Goal: Information Seeking & Learning: Learn about a topic

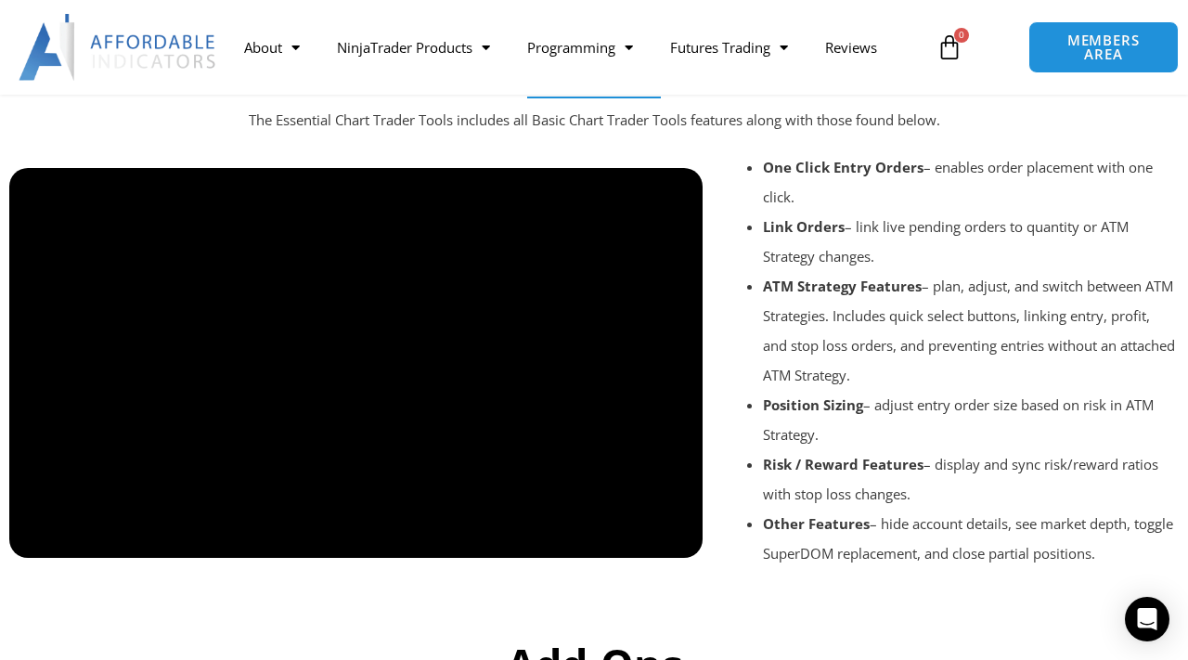
scroll to position [2138, 0]
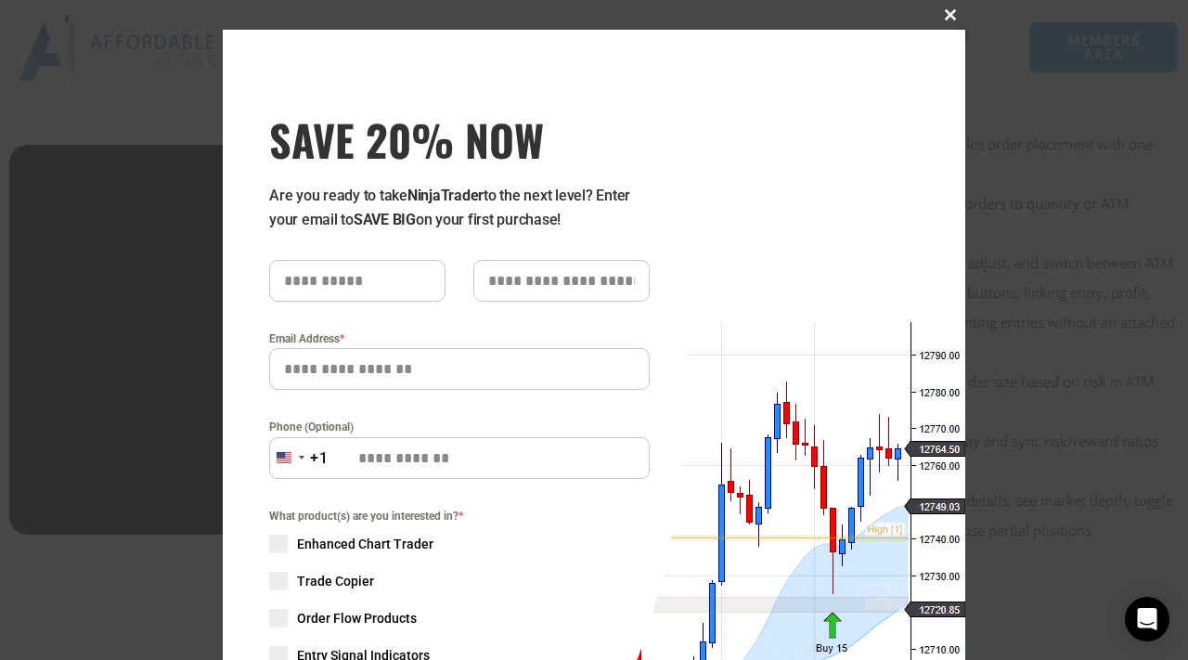
click at [951, 24] on button "Close this module" at bounding box center [950, 15] width 30 height 30
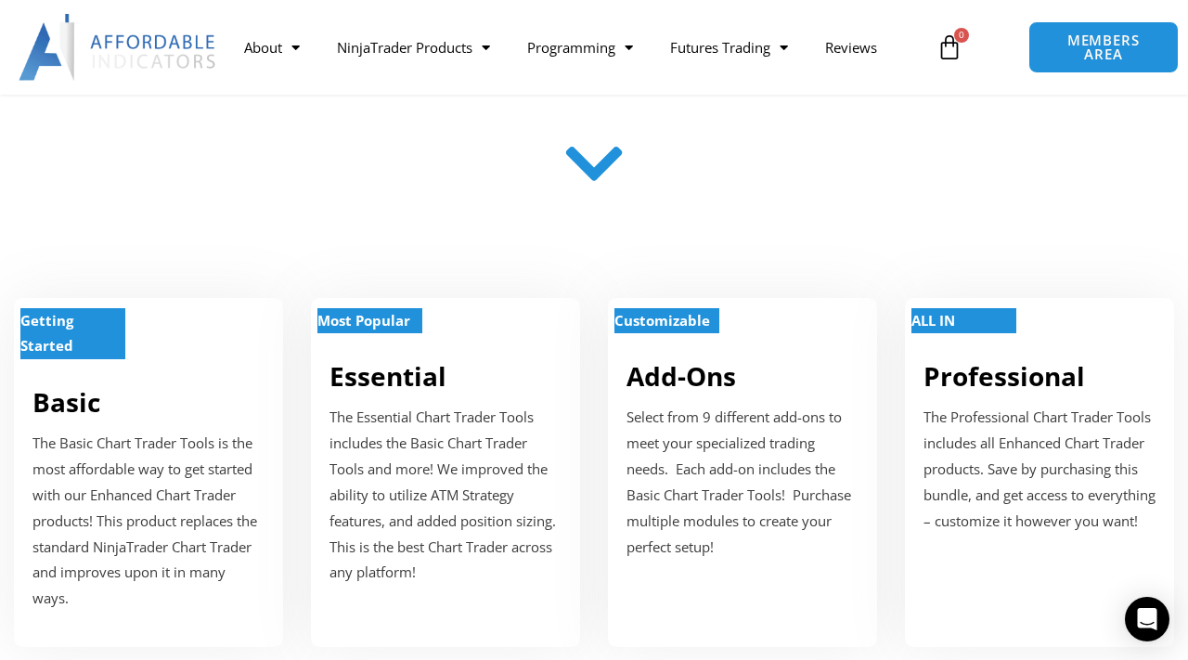
scroll to position [0, 0]
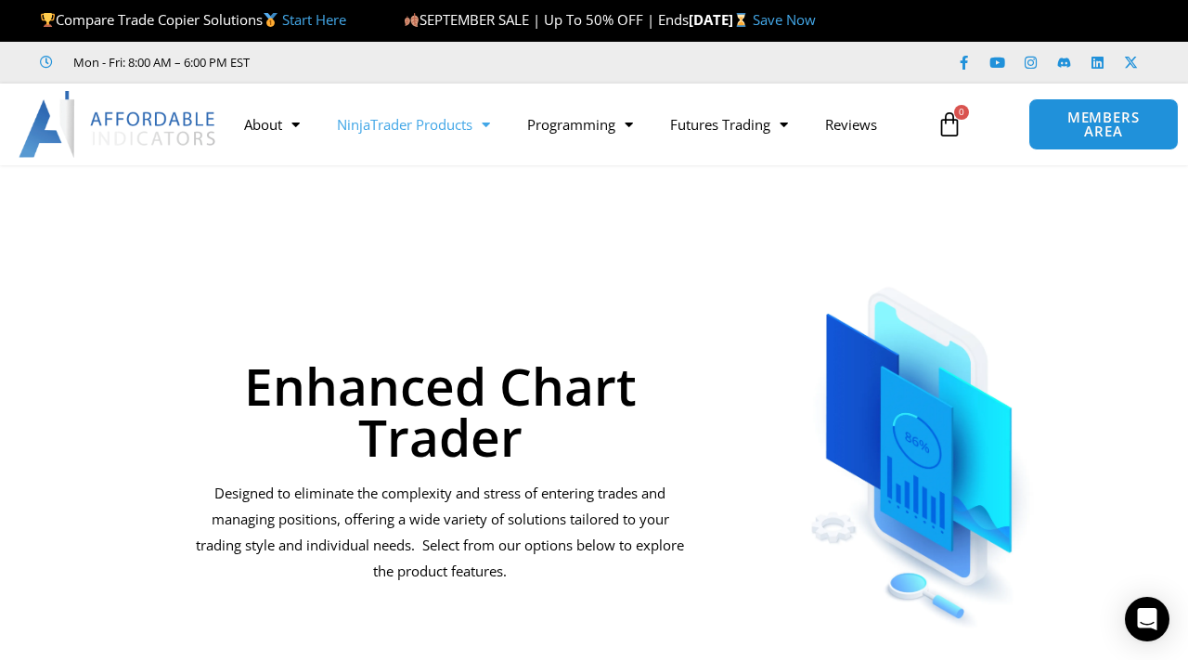
click at [490, 125] on span "Menu" at bounding box center [481, 125] width 18 height 32
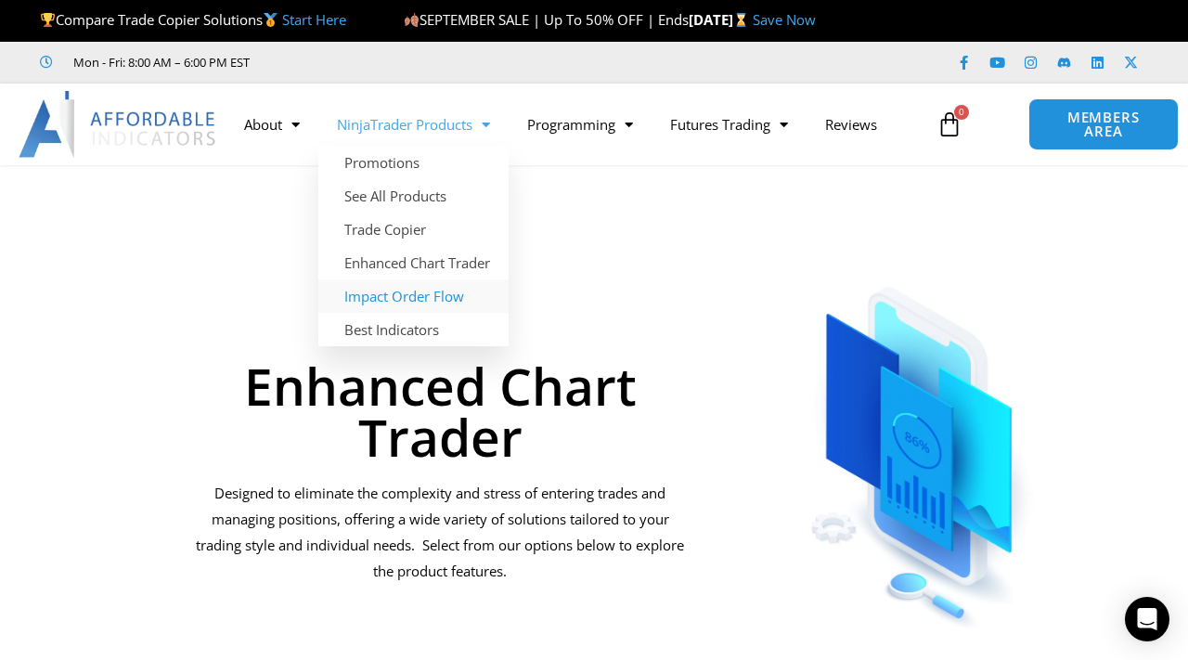
click at [400, 290] on link "Impact Order Flow" at bounding box center [413, 295] width 190 height 33
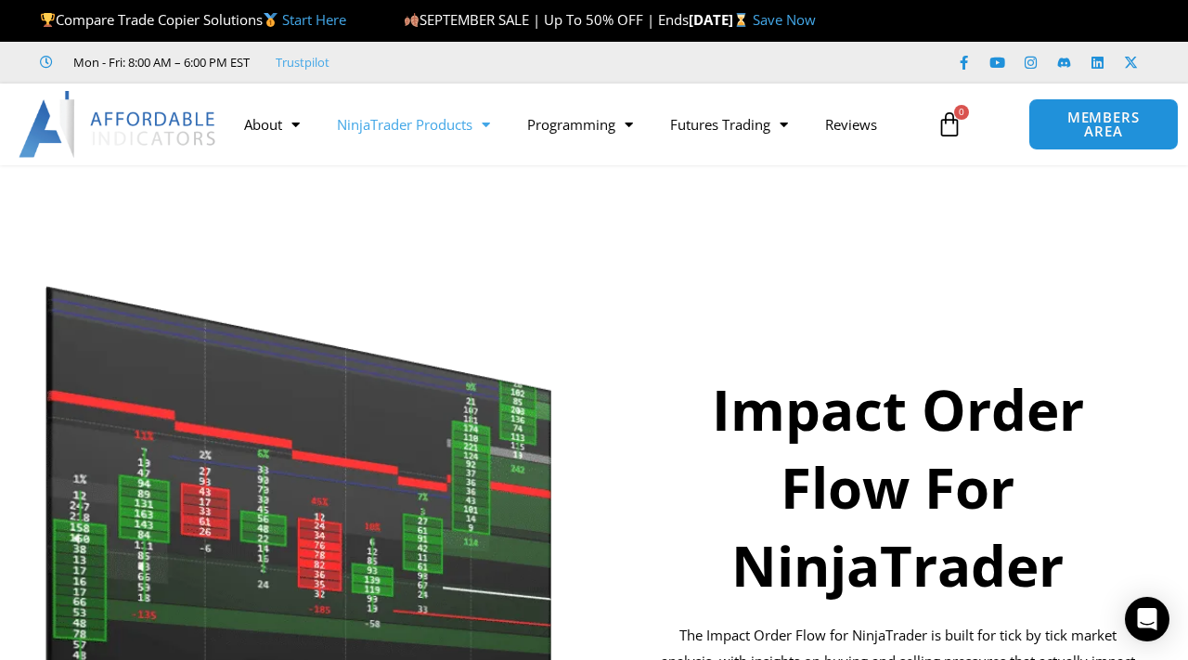
click at [476, 122] on link "NinjaTrader Products" at bounding box center [413, 124] width 190 height 43
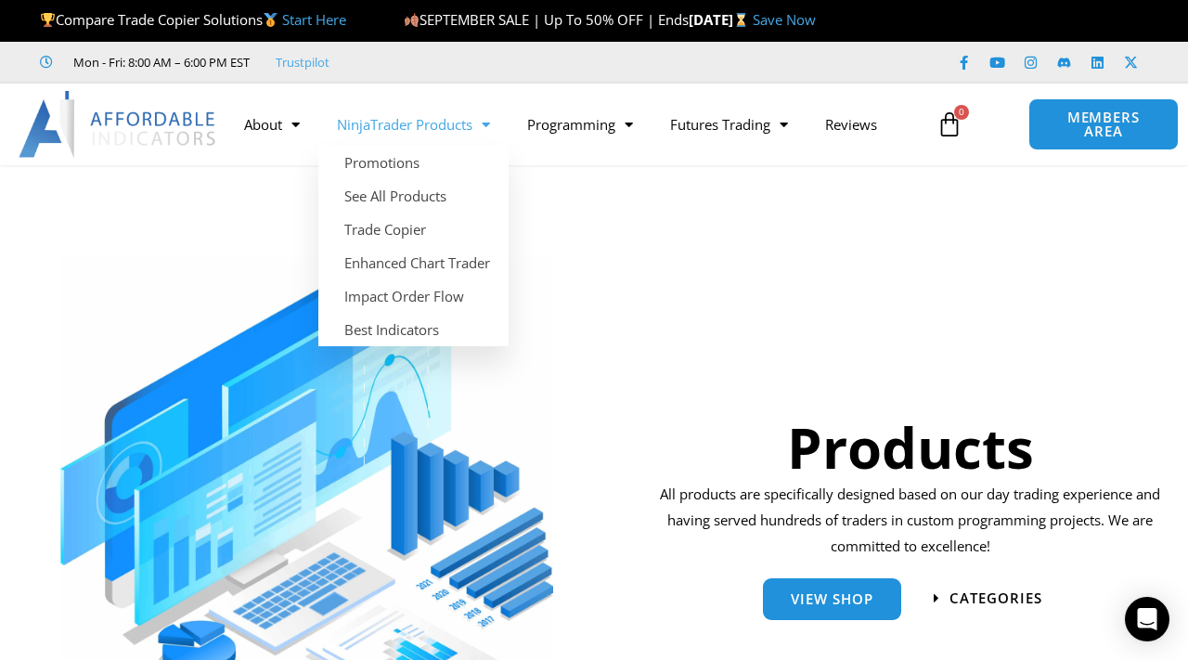
click at [485, 126] on span "Menu" at bounding box center [481, 125] width 18 height 32
click at [489, 127] on span "Menu" at bounding box center [481, 125] width 18 height 32
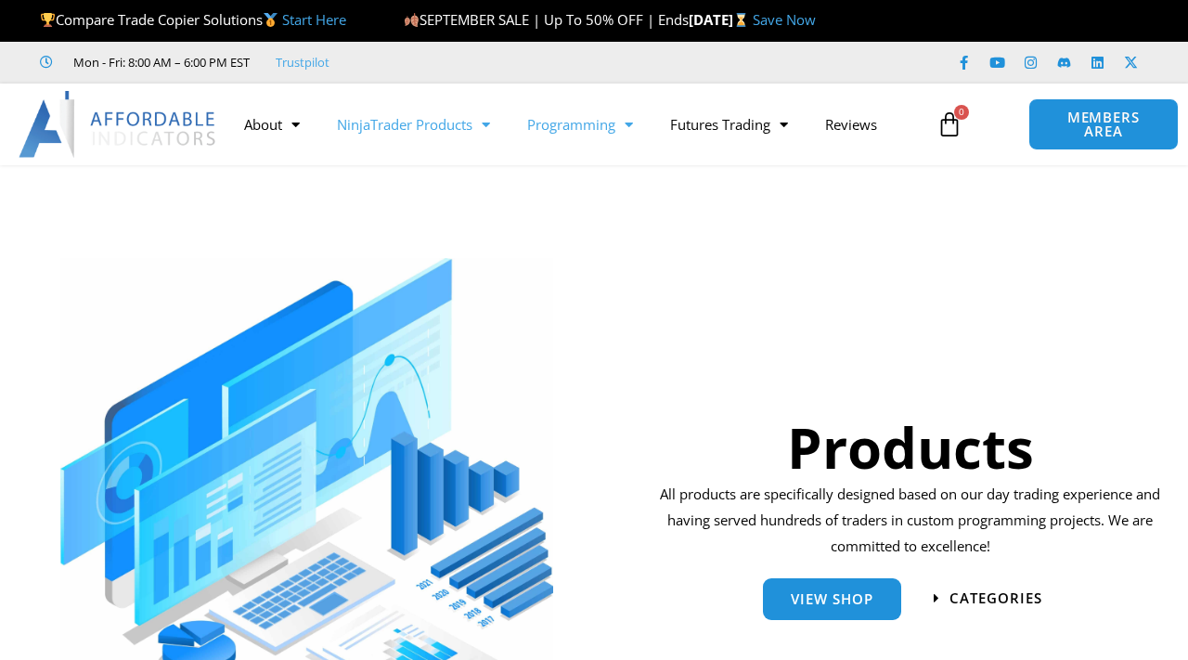
click at [608, 135] on link "Programming" at bounding box center [579, 124] width 143 height 43
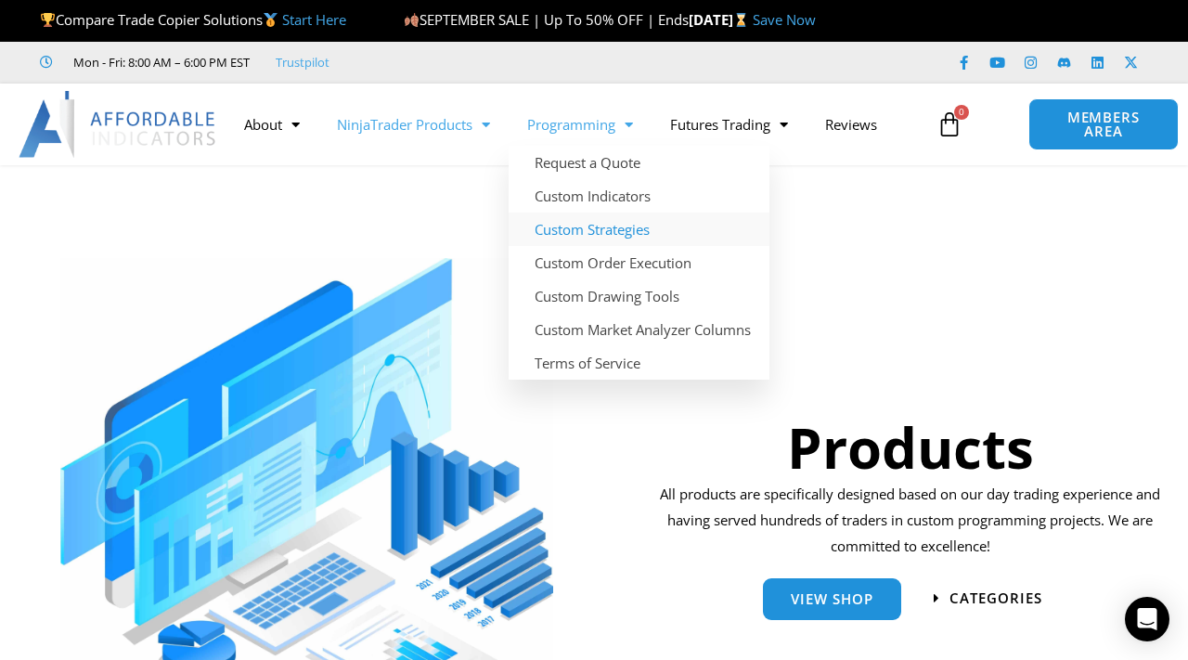
click at [608, 225] on link "Custom Strategies" at bounding box center [638, 228] width 261 height 33
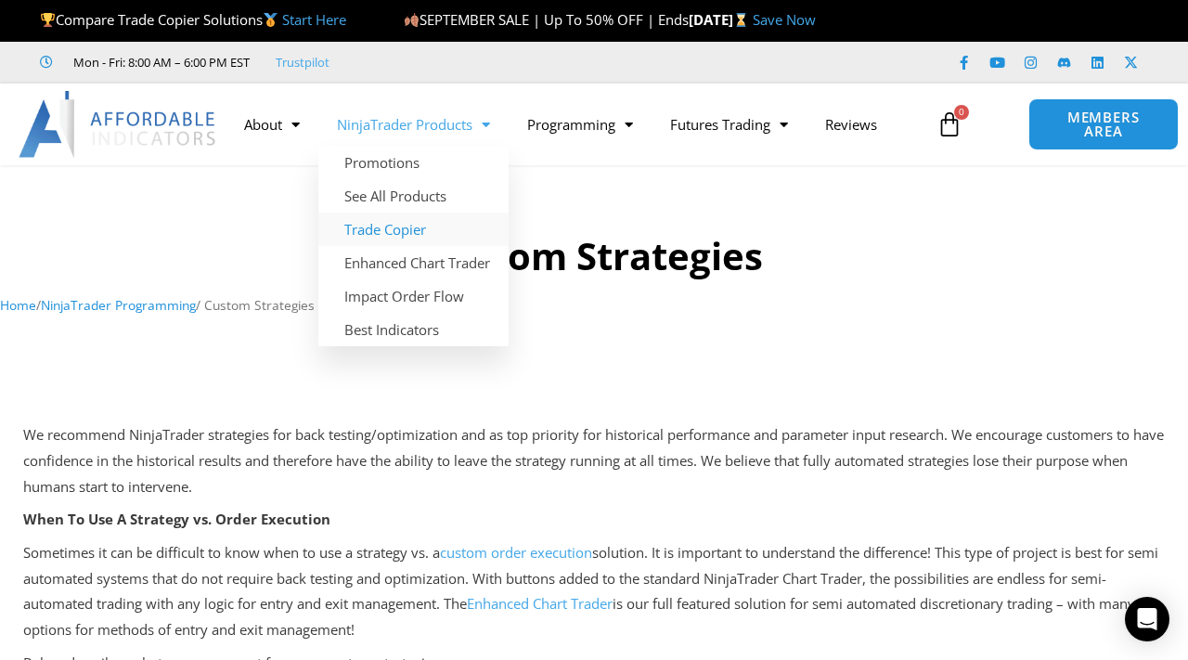
click at [405, 225] on link "Trade Copier" at bounding box center [413, 228] width 190 height 33
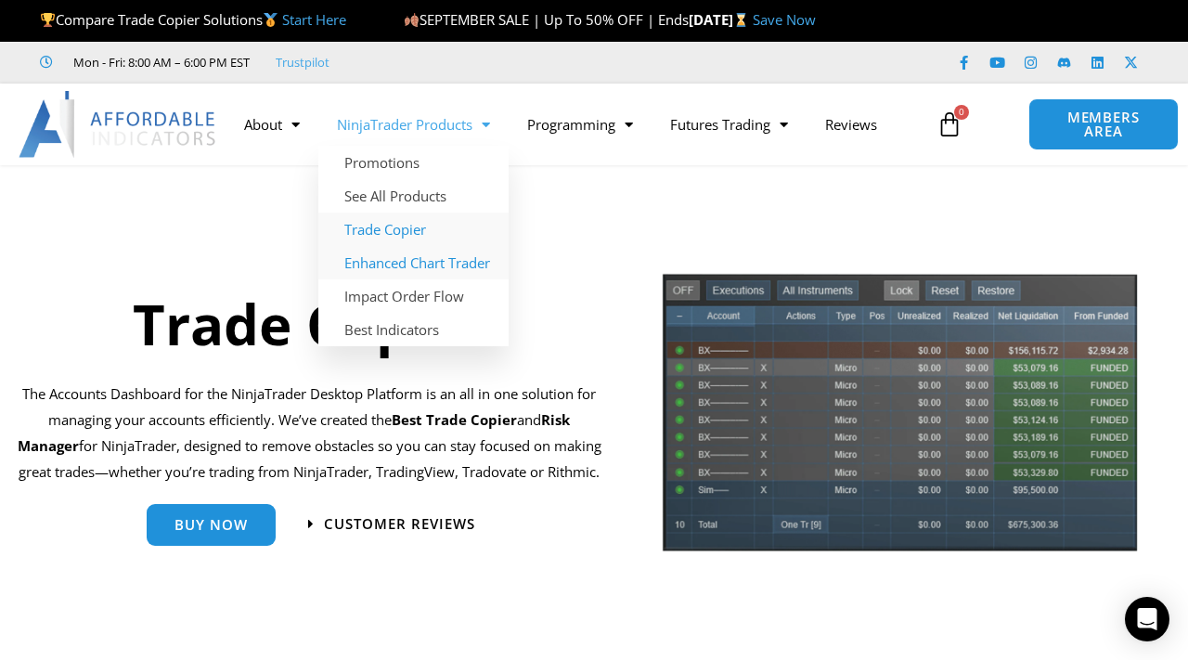
click at [416, 267] on link "Enhanced Chart Trader" at bounding box center [413, 262] width 190 height 33
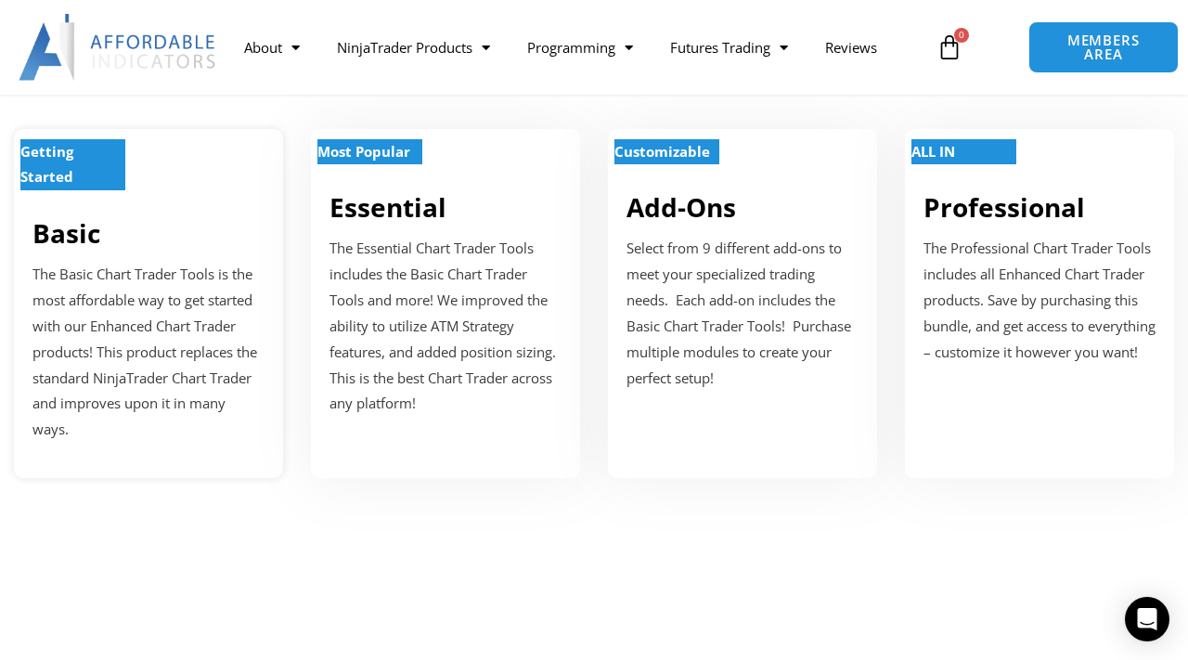
scroll to position [714, 0]
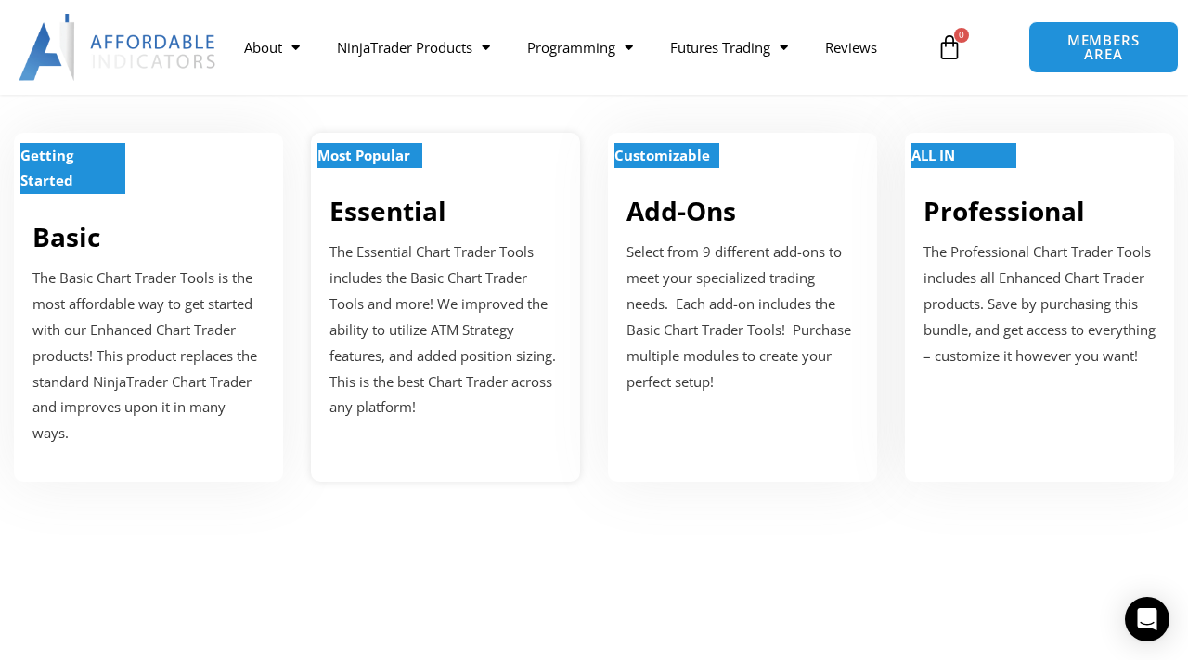
click at [557, 367] on p "The Essential Chart Trader Tools includes the Basic Chart Trader Tools and more…" at bounding box center [445, 329] width 232 height 181
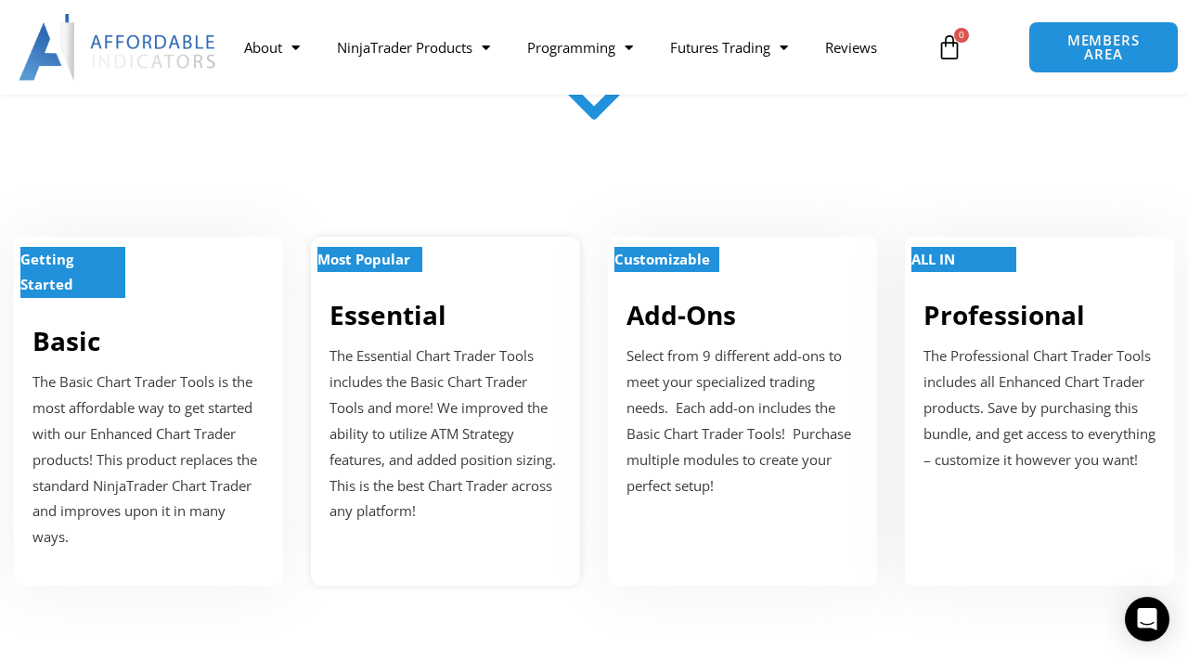
click at [557, 367] on p "The Essential Chart Trader Tools includes the Basic Chart Trader Tools and more…" at bounding box center [445, 433] width 232 height 181
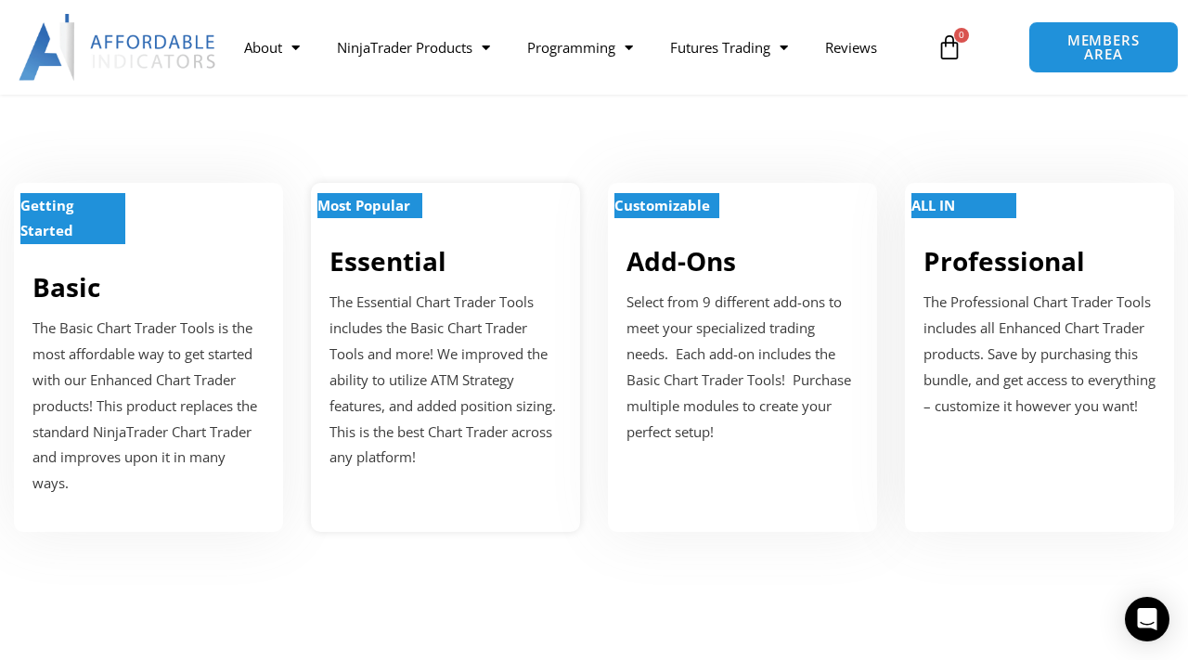
scroll to position [665, 0]
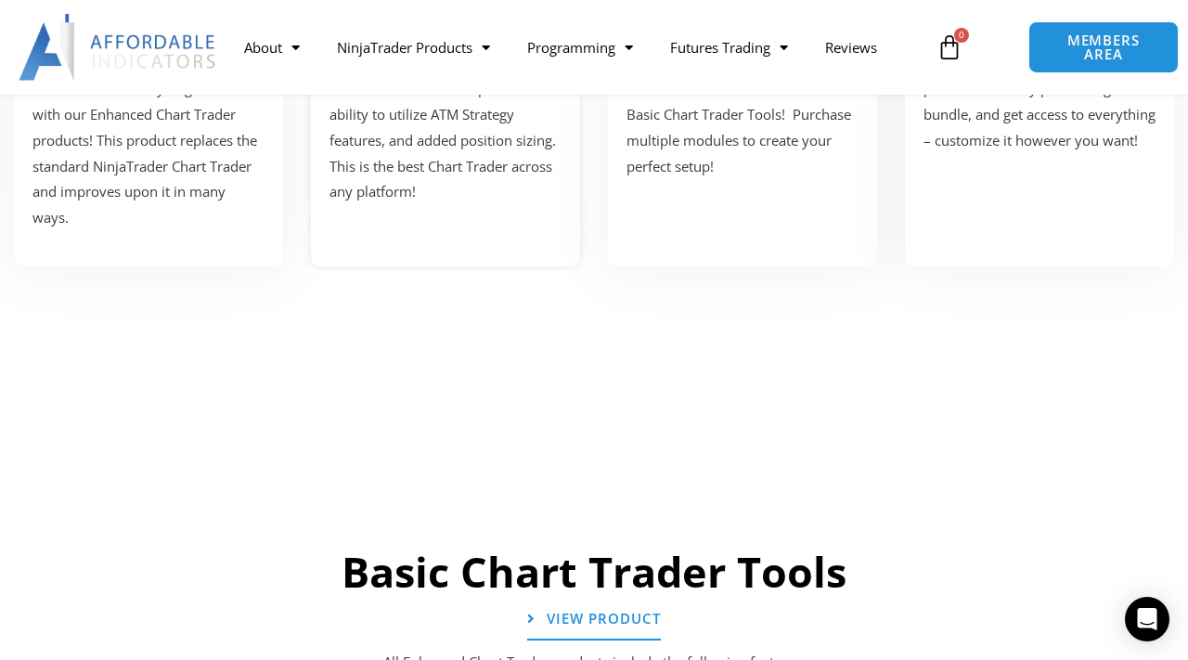
click at [499, 174] on p "The Essential Chart Trader Tools includes the Basic Chart Trader Tools and more…" at bounding box center [445, 114] width 232 height 181
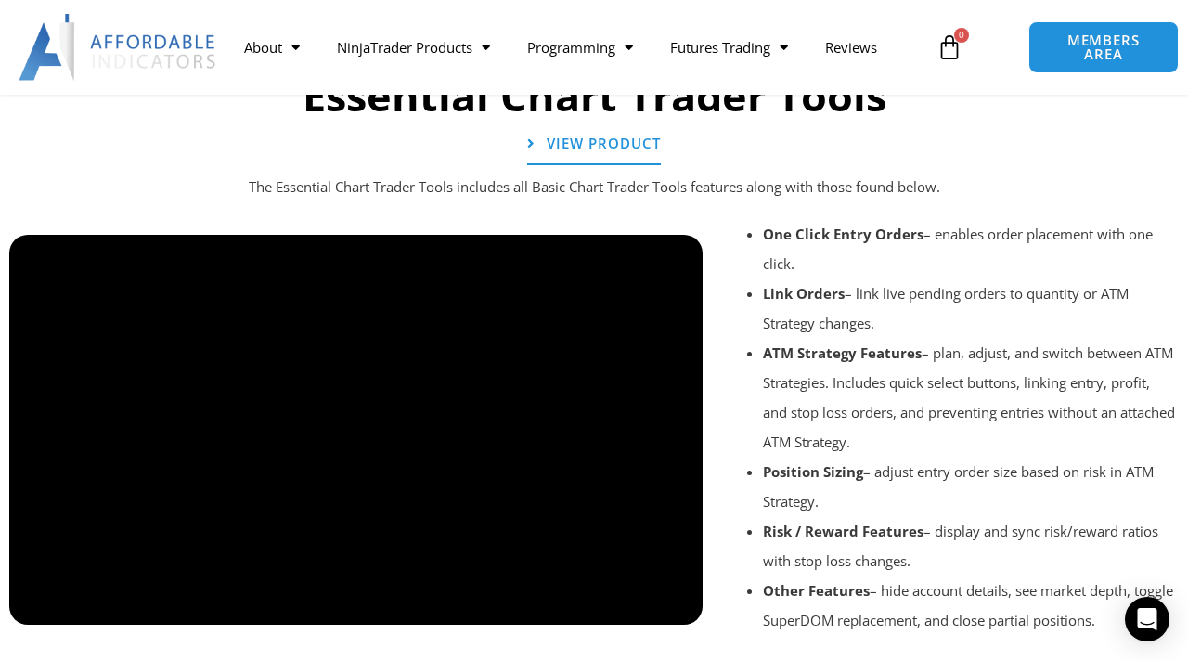
scroll to position [2049, 0]
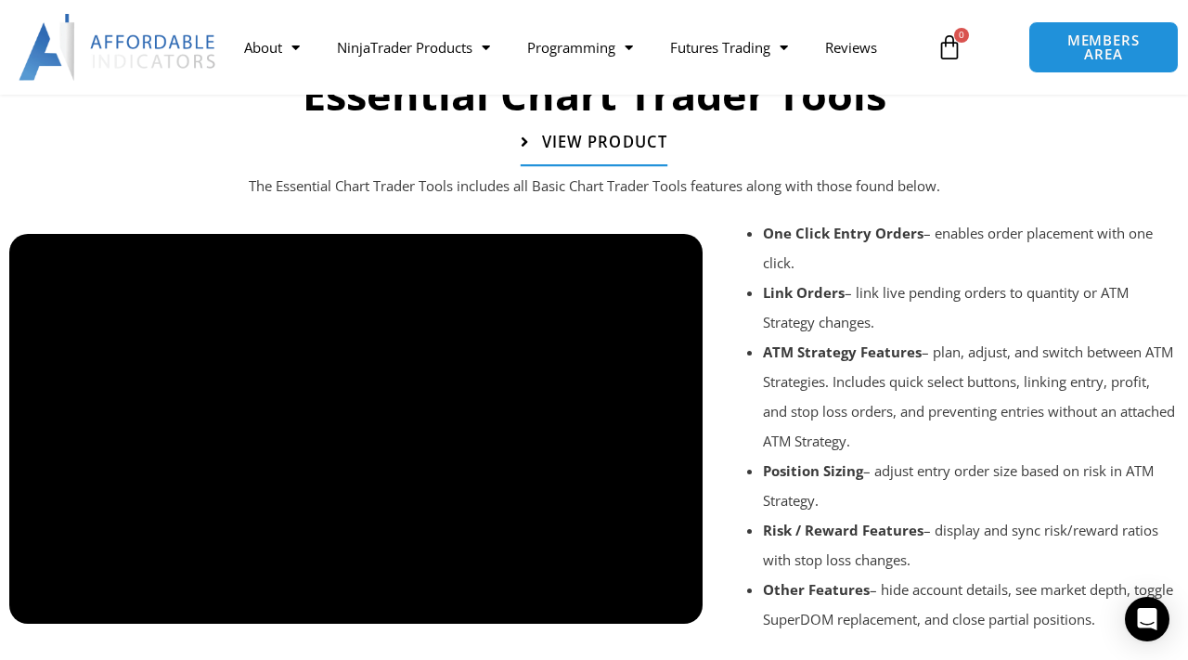
click at [575, 150] on span "View Product" at bounding box center [604, 143] width 125 height 16
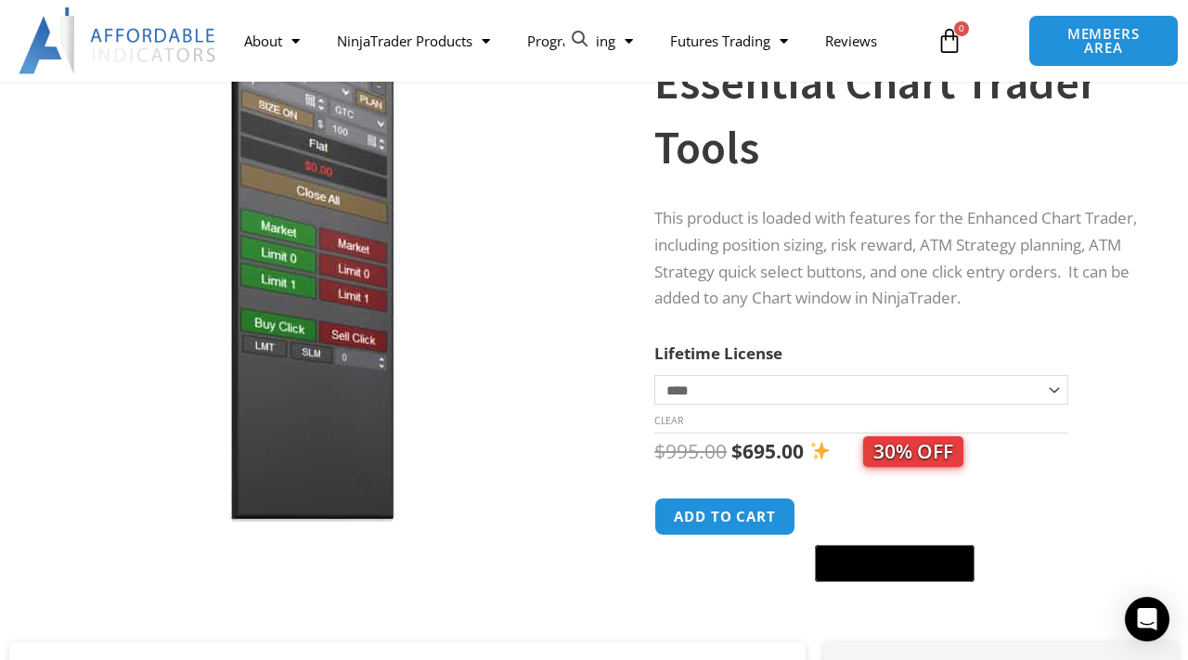
scroll to position [194, 0]
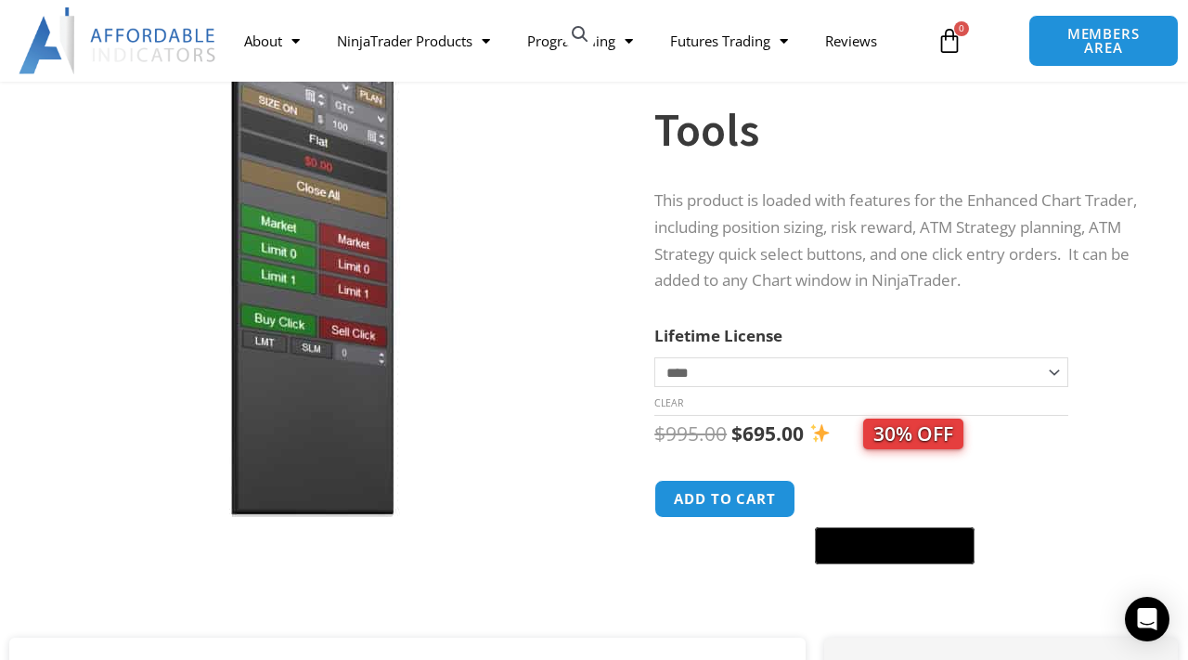
click at [783, 373] on select "**********" at bounding box center [861, 372] width 414 height 30
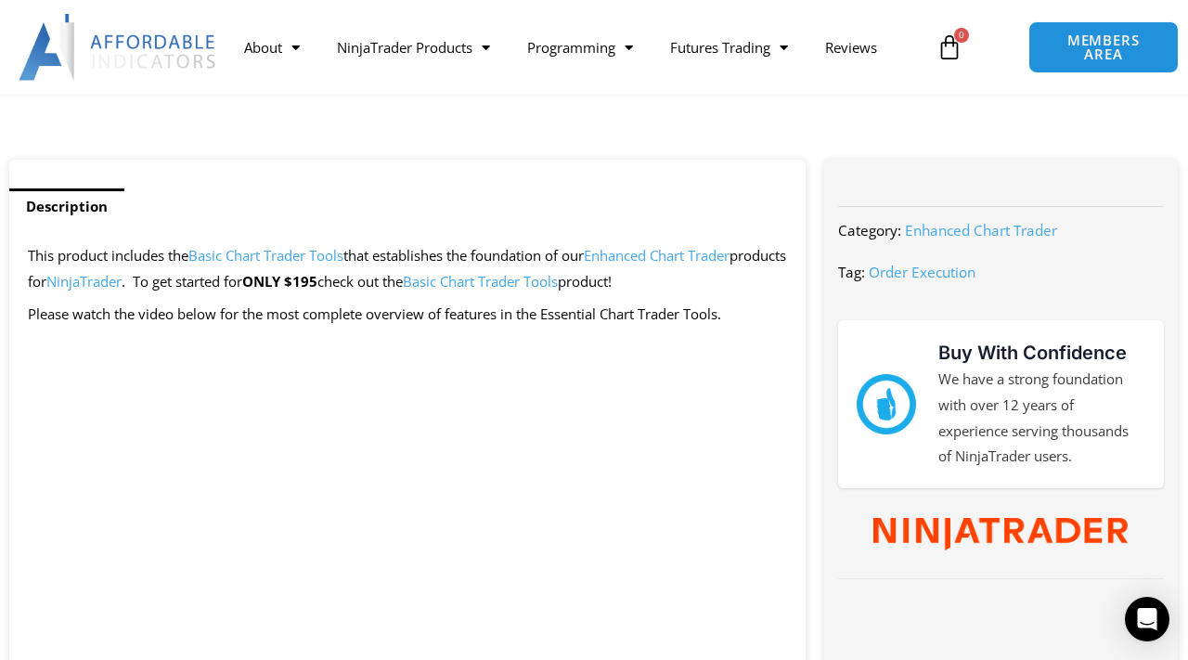
scroll to position [717, 0]
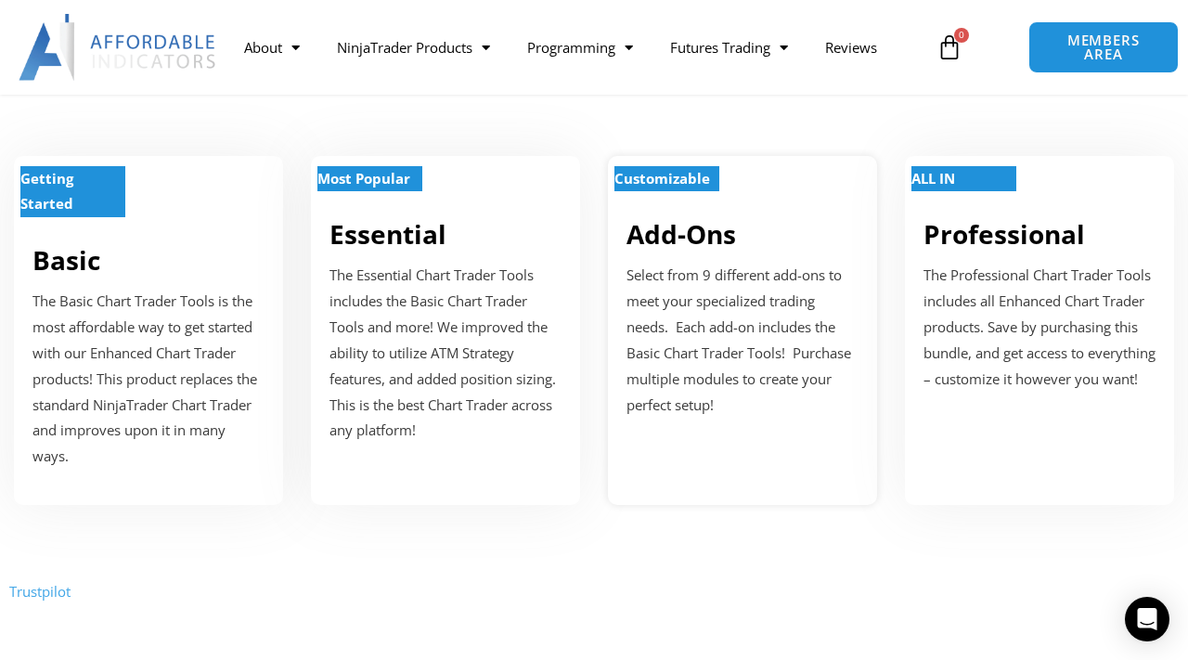
click at [706, 289] on p "Select from 9 different add-ons to meet your specialized trading needs. Each ad…" at bounding box center [742, 340] width 232 height 155
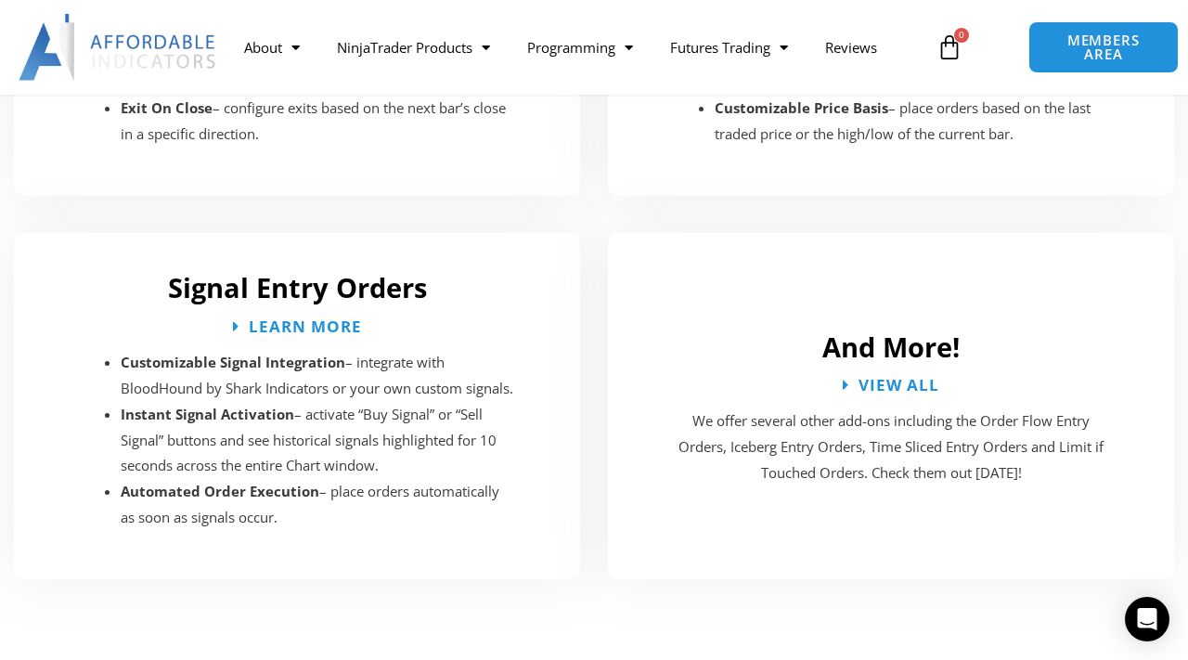
scroll to position [3410, 0]
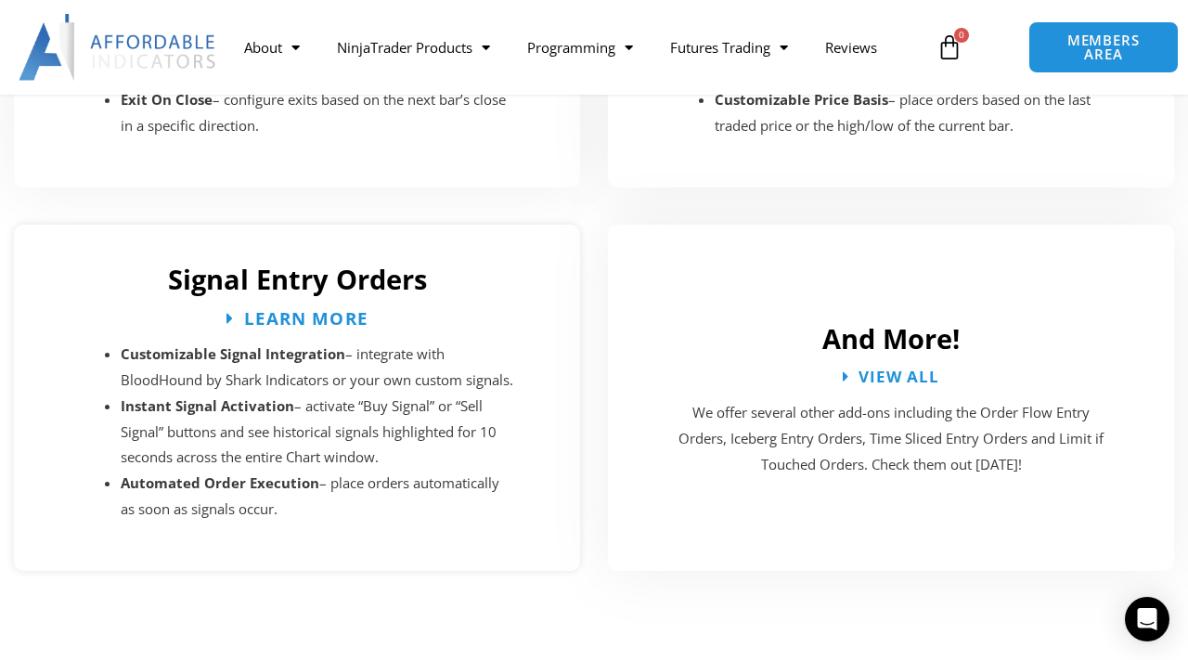
click at [313, 322] on span "Learn More" at bounding box center [305, 318] width 124 height 18
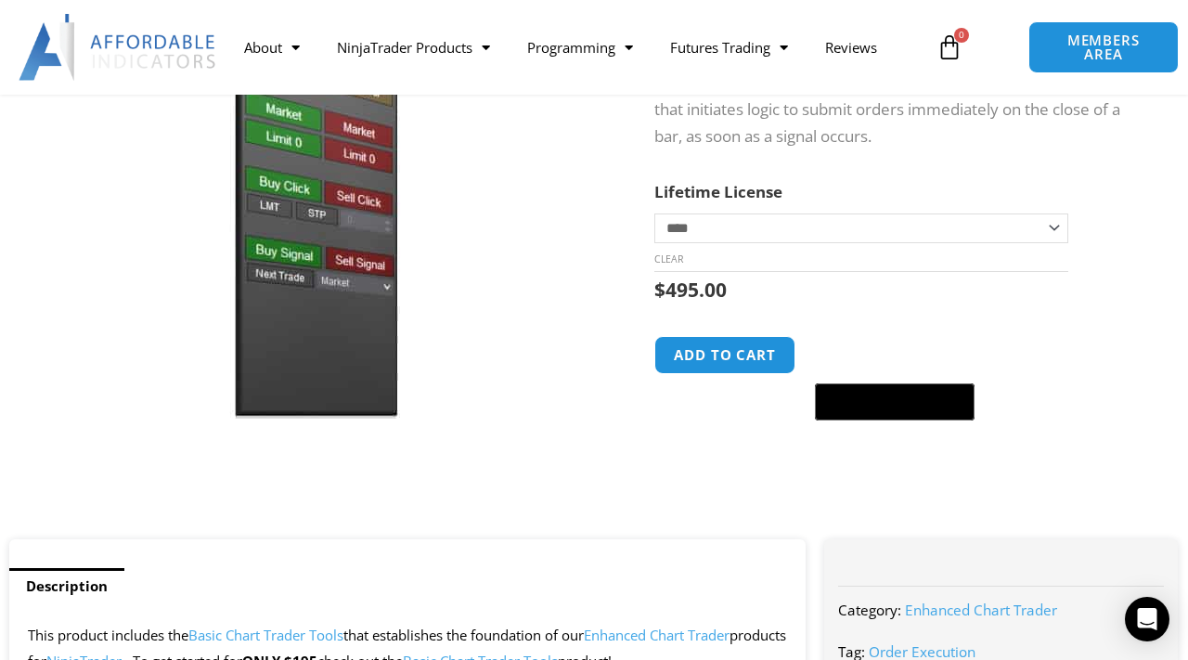
scroll to position [306, 0]
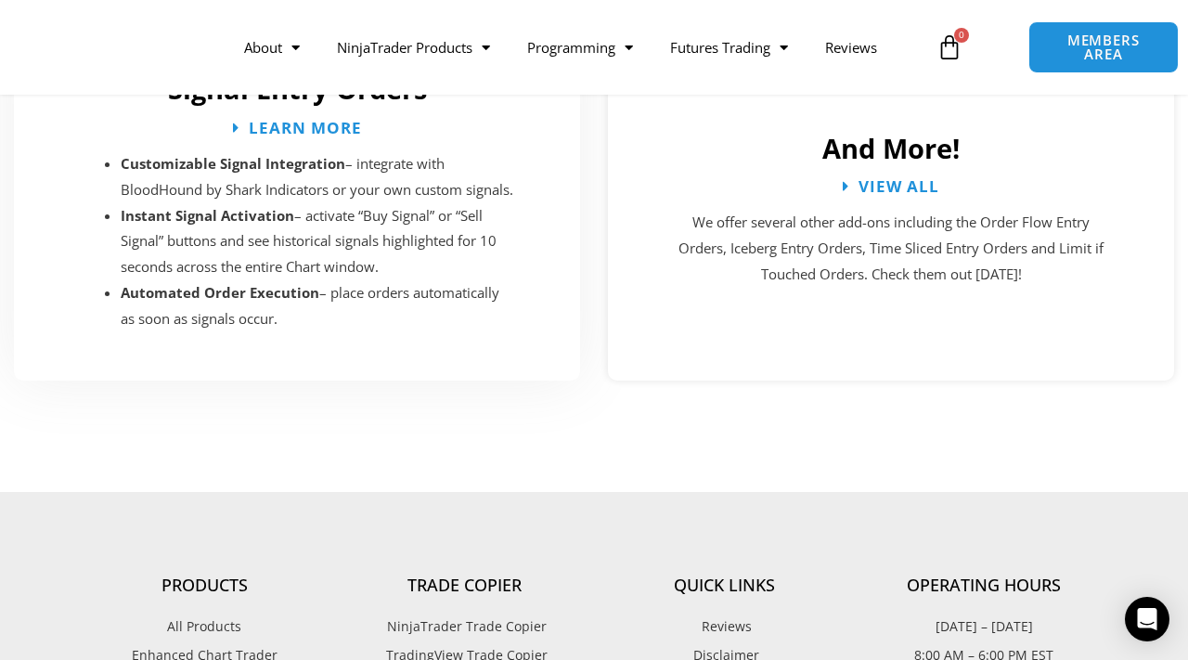
scroll to position [3493, 0]
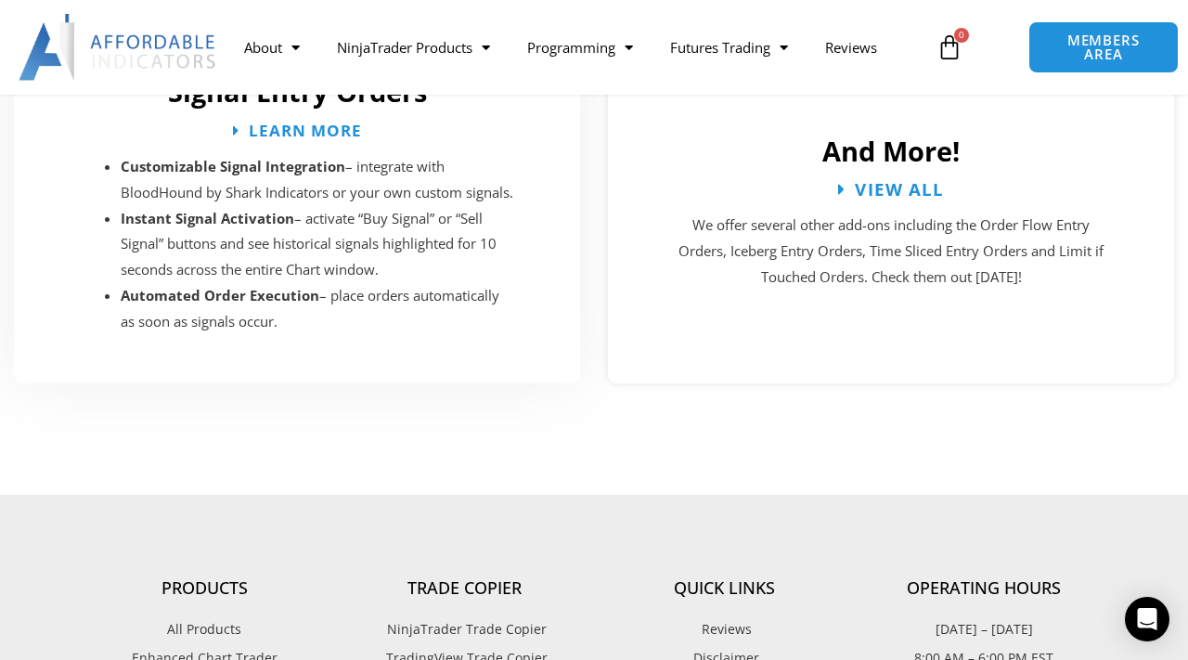
click at [919, 198] on span "View All" at bounding box center [899, 189] width 89 height 18
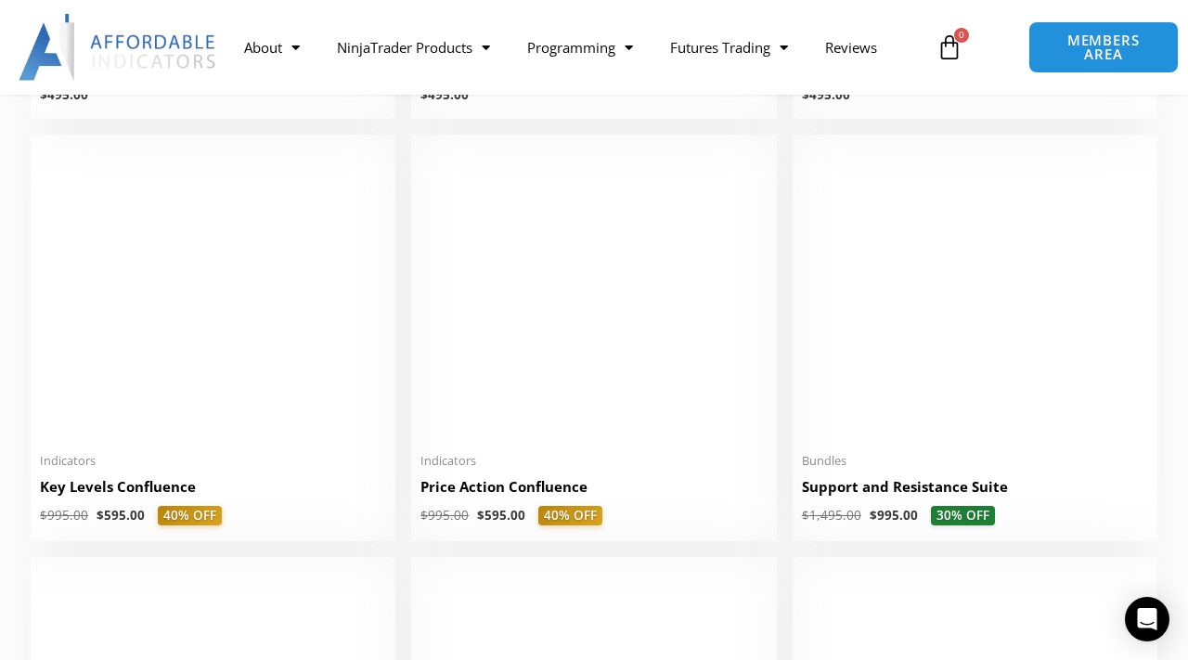
scroll to position [2485, 0]
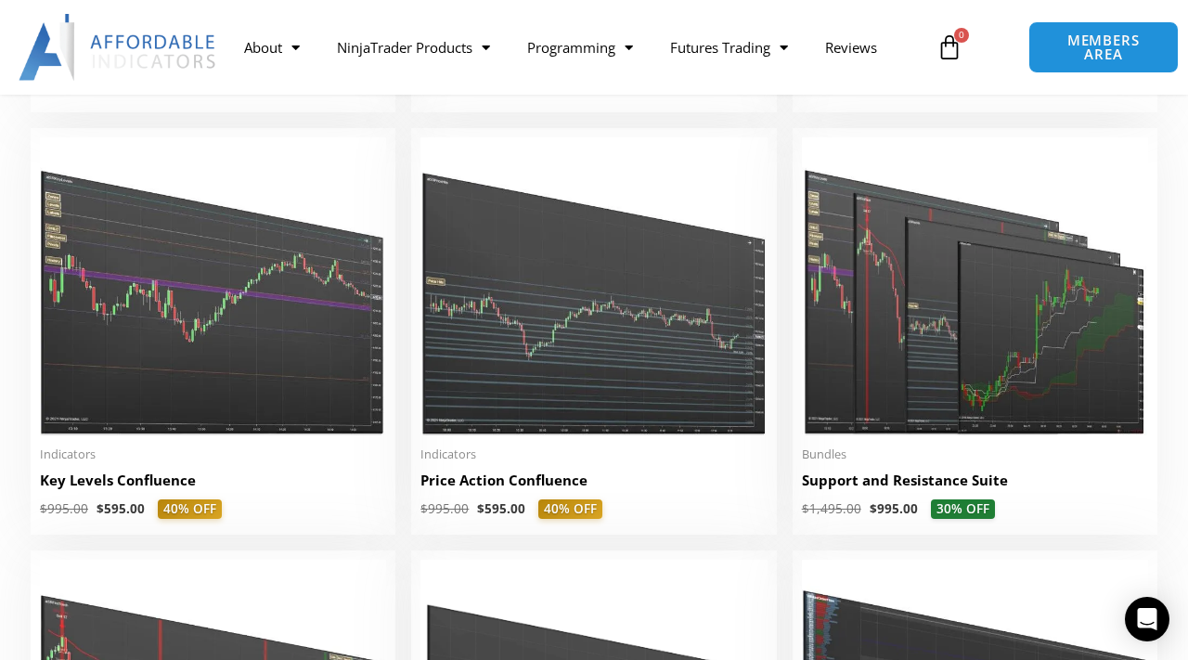
click at [804, 328] on img at bounding box center [975, 286] width 346 height 298
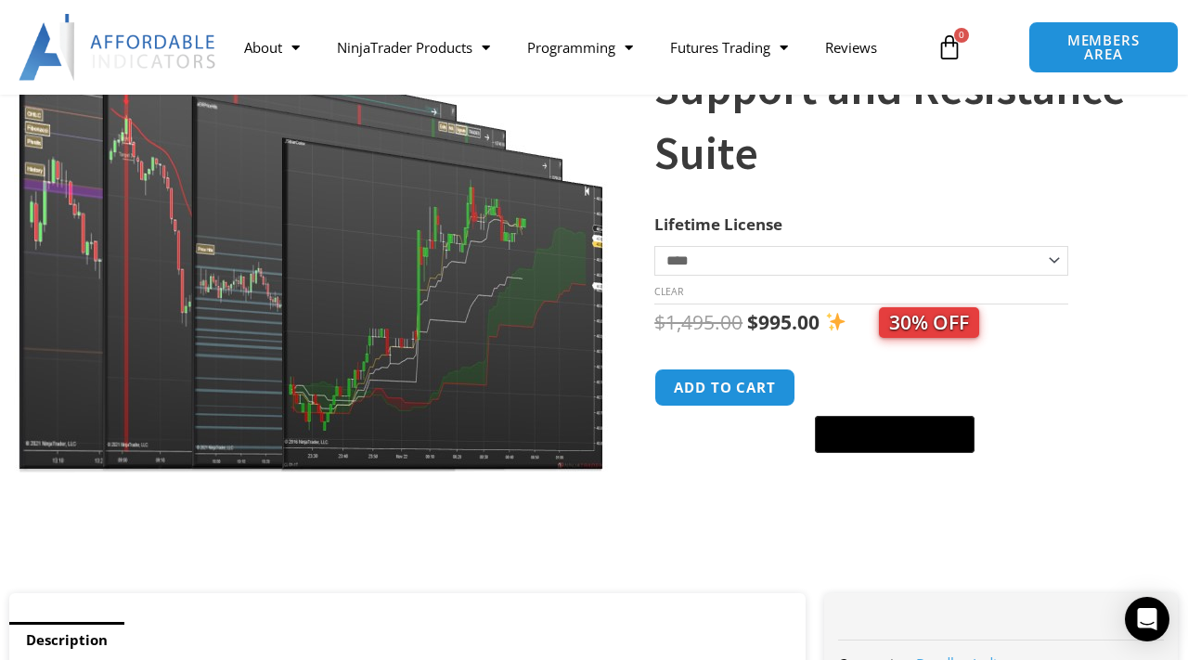
scroll to position [245, 0]
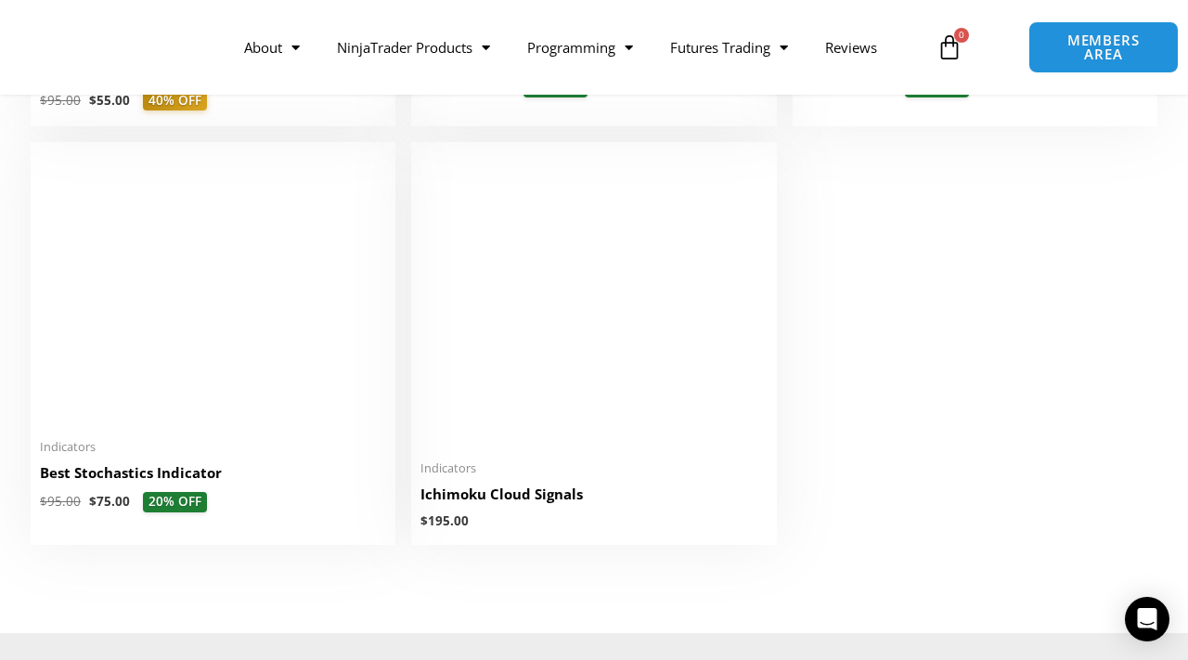
scroll to position [4170, 0]
